Goal: Task Accomplishment & Management: Manage account settings

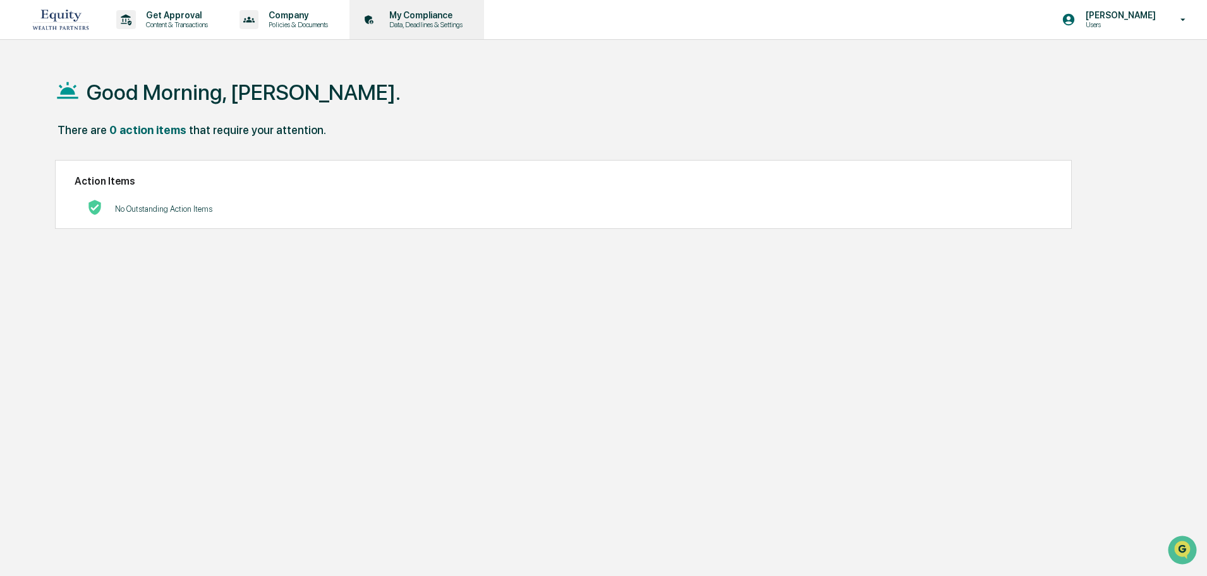
click at [421, 20] on p "My Compliance" at bounding box center [424, 15] width 90 height 10
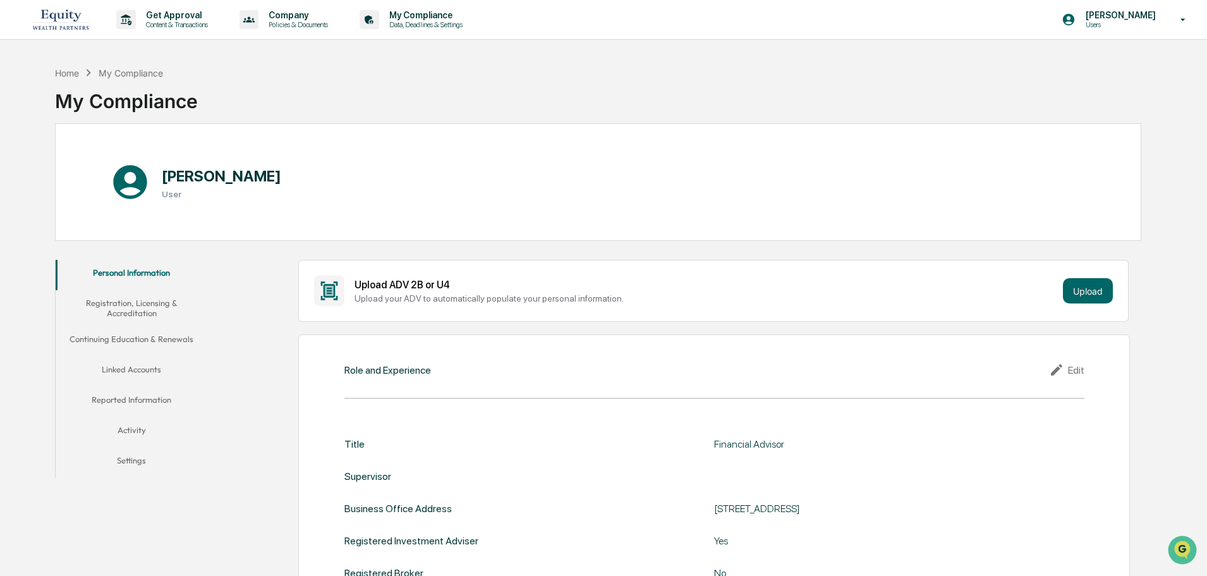
click at [123, 368] on button "Linked Accounts" at bounding box center [132, 371] width 152 height 30
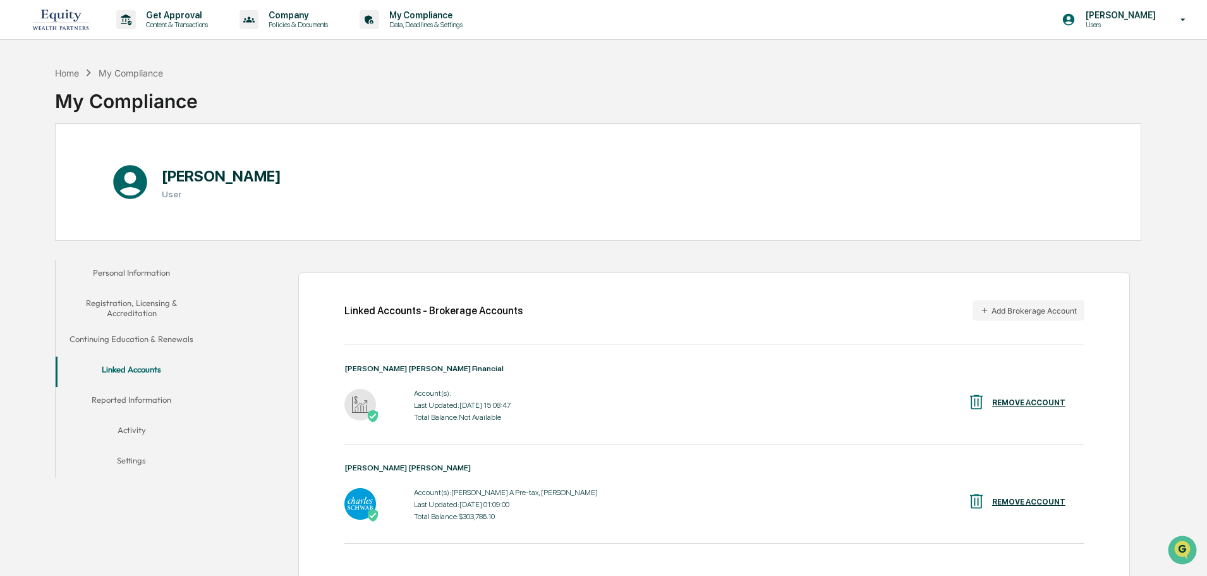
scroll to position [63, 0]
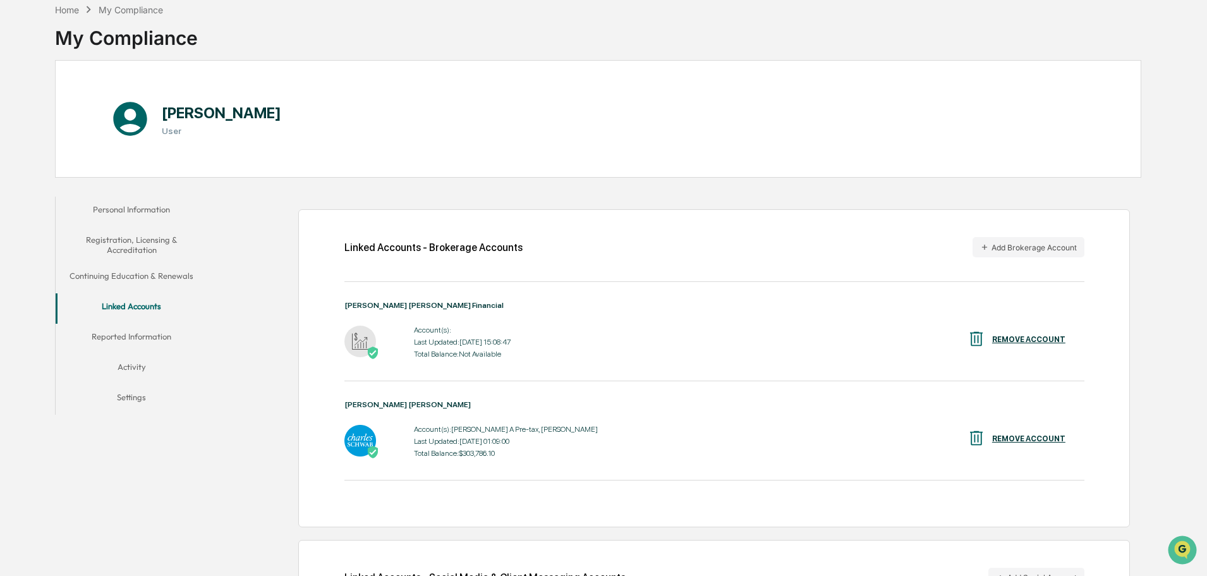
click at [1025, 338] on div "REMOVE ACCOUNT" at bounding box center [1028, 339] width 73 height 9
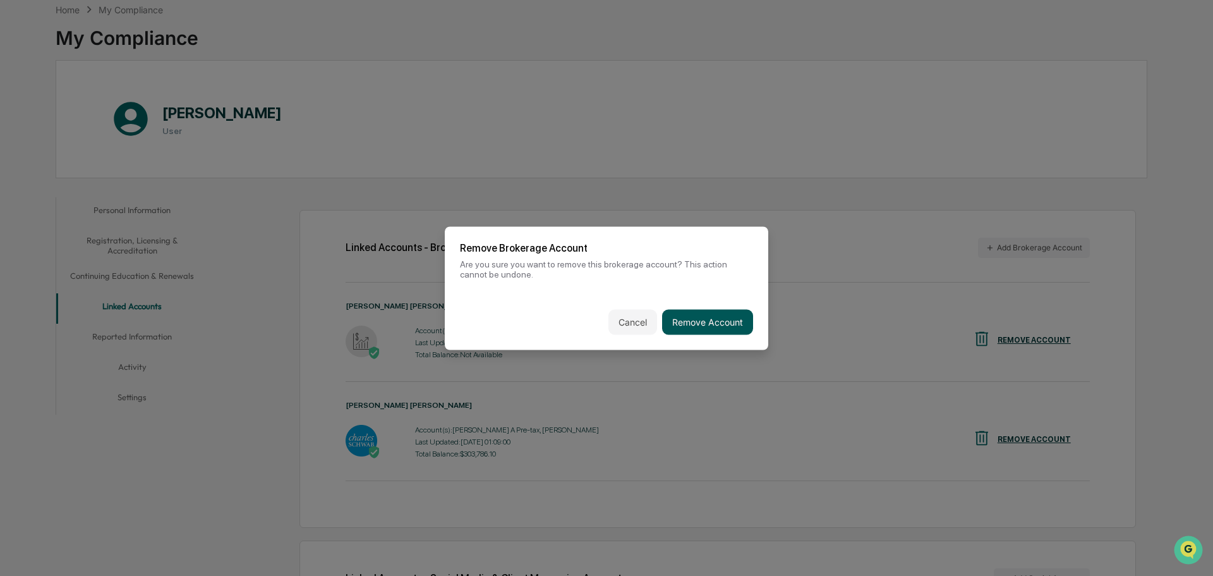
click at [698, 324] on button "Remove Account" at bounding box center [707, 321] width 91 height 25
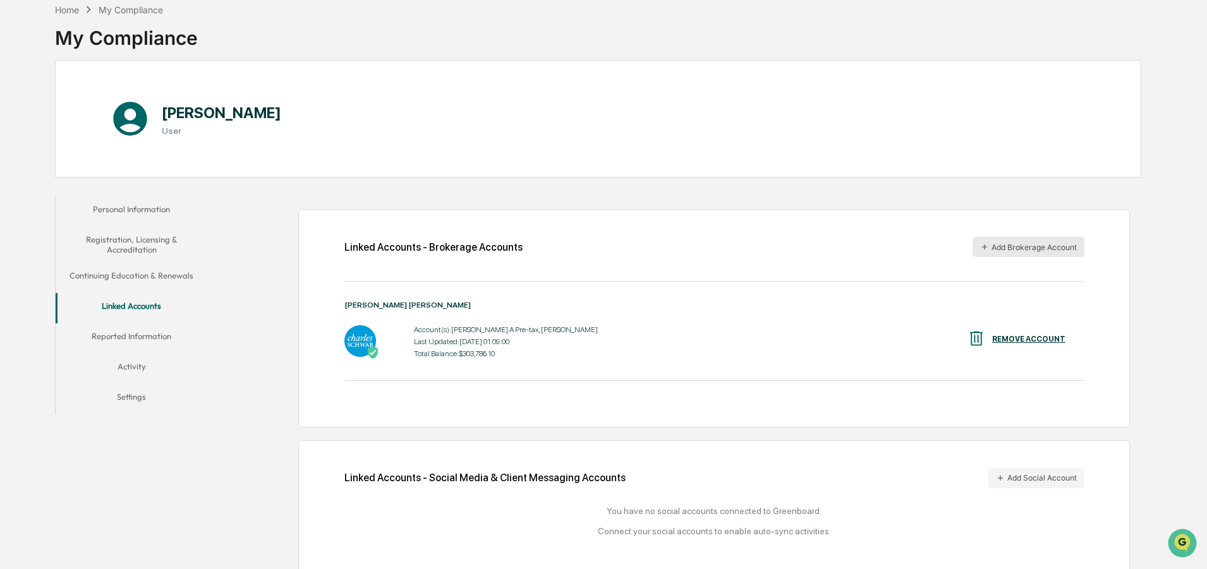
click at [1027, 245] on button "Add Brokerage Account" at bounding box center [1028, 247] width 112 height 20
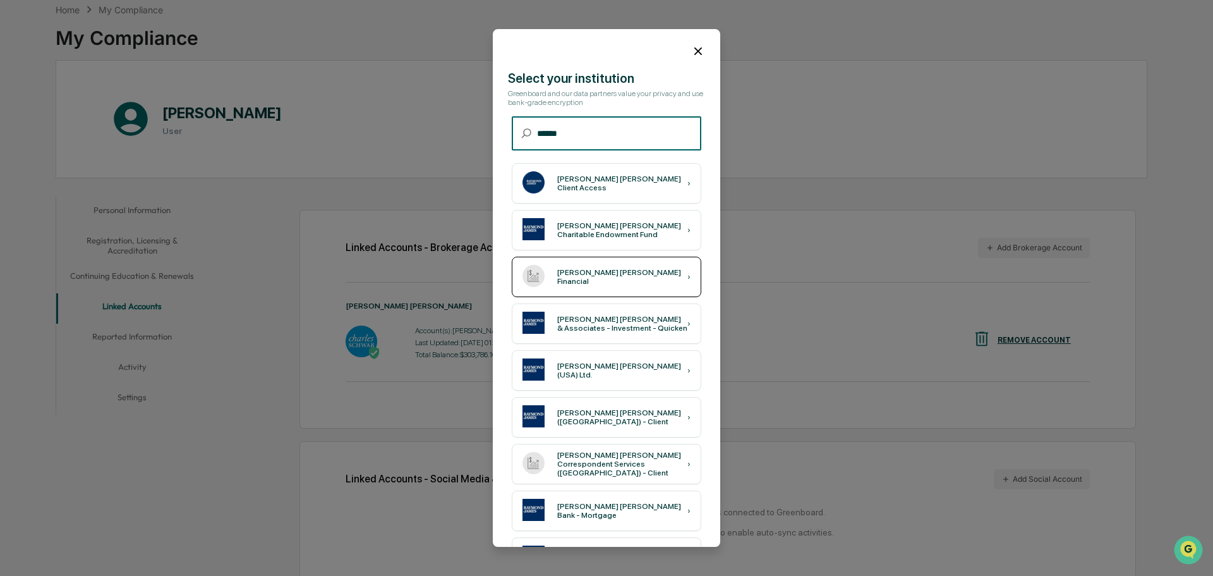
type input "******"
click at [631, 267] on div "[PERSON_NAME] [PERSON_NAME] Financial ›" at bounding box center [607, 277] width 190 height 40
